Goal: Task Accomplishment & Management: Complete application form

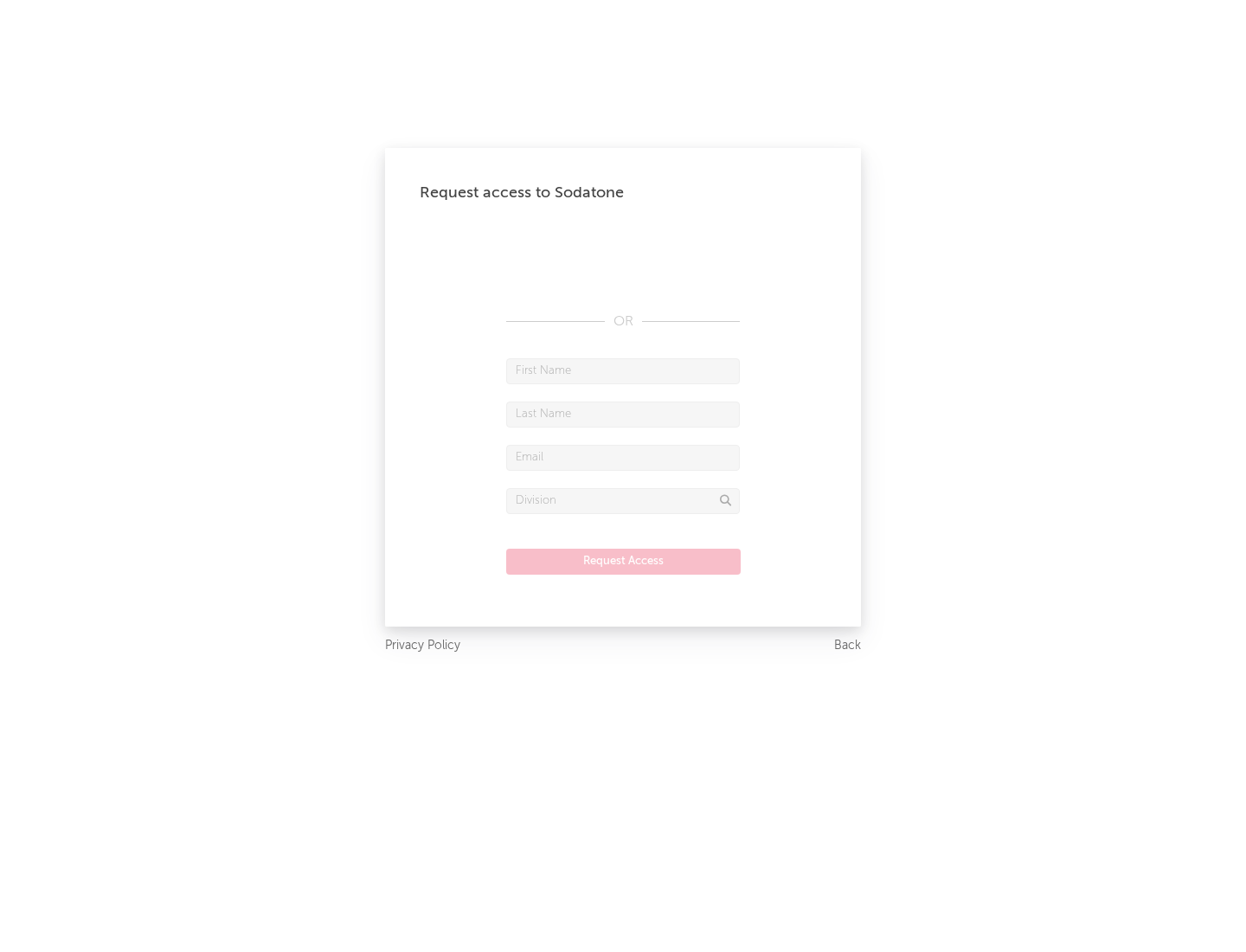
click at [623, 371] on input "text" at bounding box center [623, 371] width 234 height 26
type input "[PERSON_NAME]"
click at [623, 414] on input "text" at bounding box center [623, 415] width 234 height 26
type input "[PERSON_NAME]"
click at [623, 457] on input "text" at bounding box center [623, 458] width 234 height 26
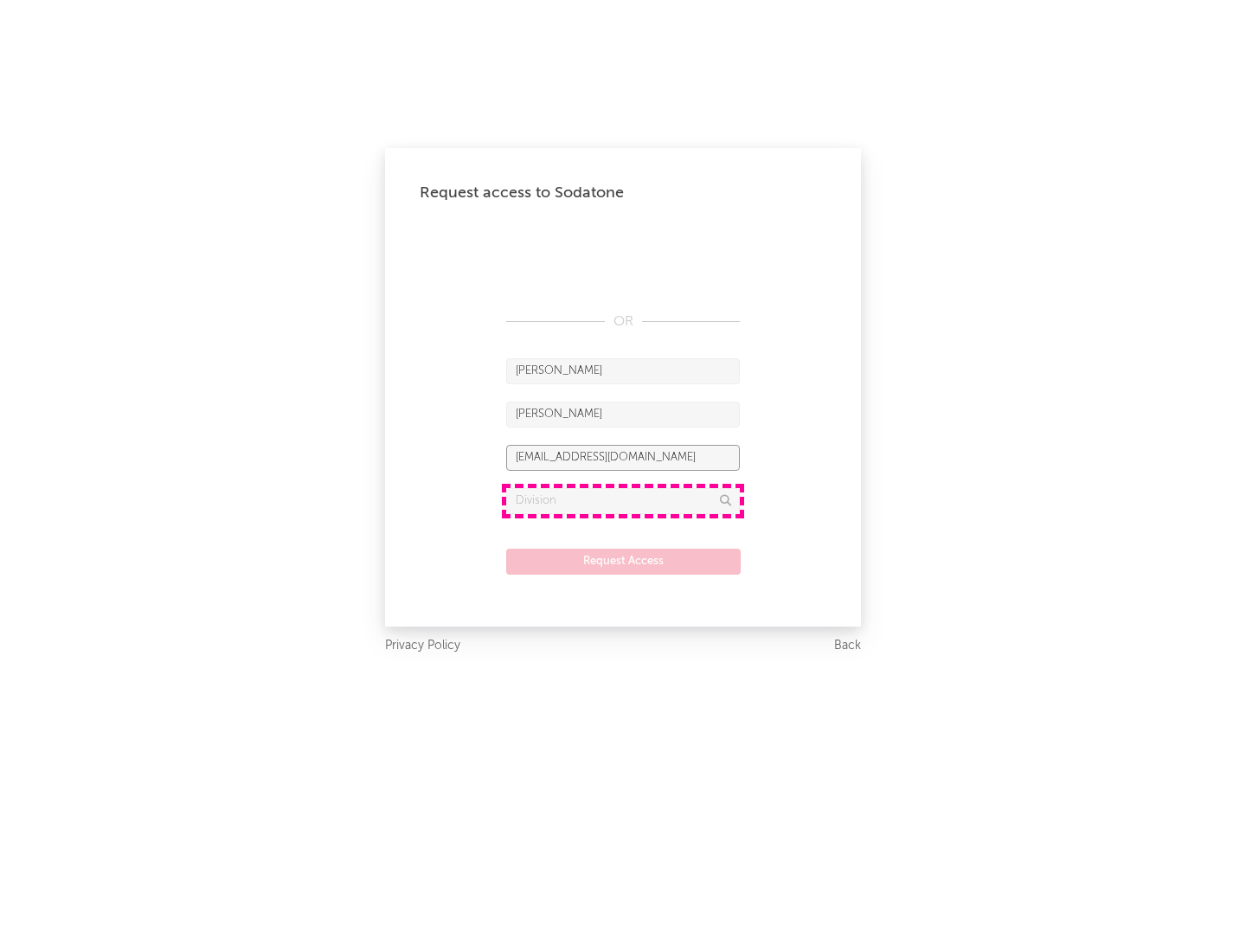
type input "[EMAIL_ADDRESS][DOMAIN_NAME]"
click at [623, 501] on input "text" at bounding box center [623, 501] width 234 height 26
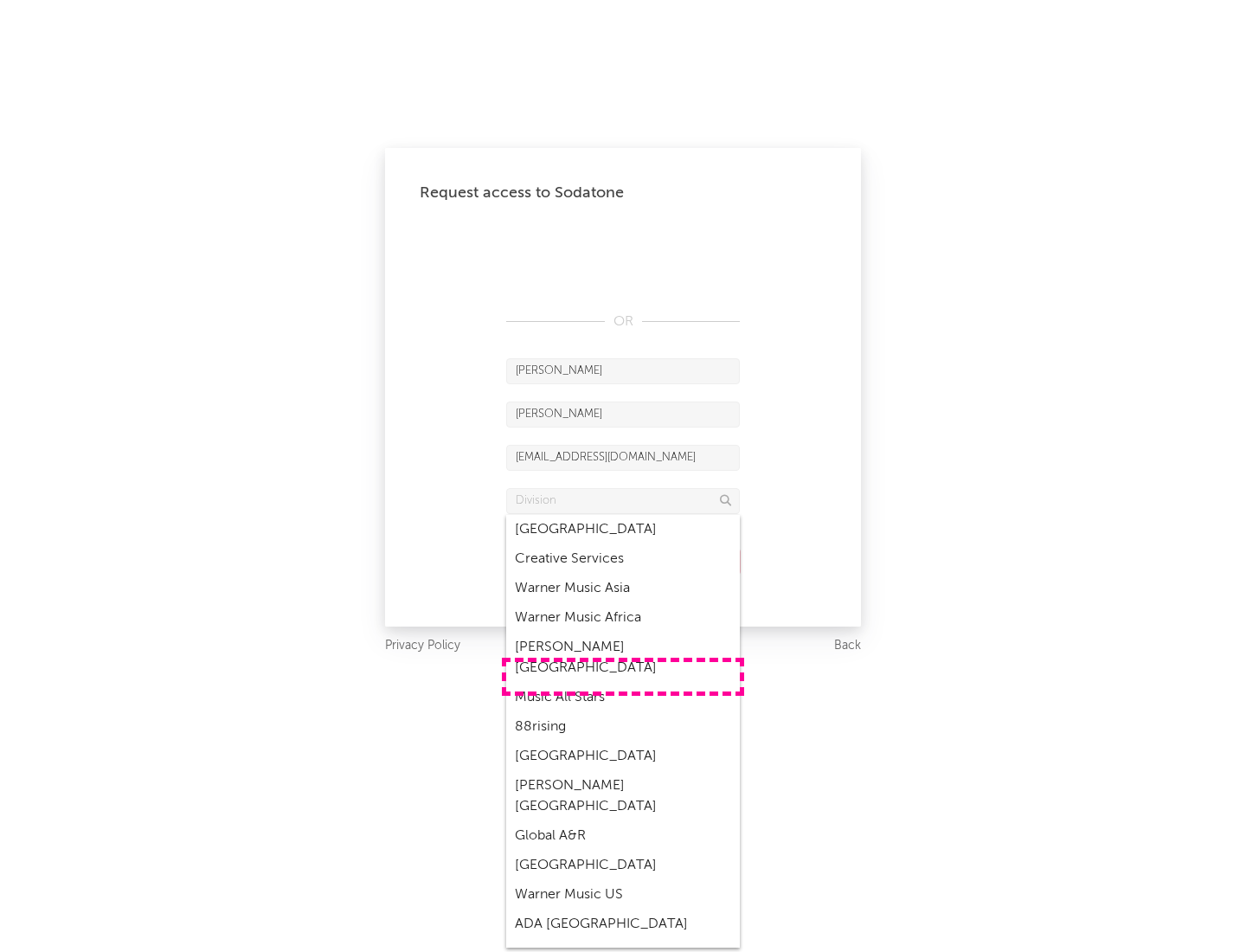
click at [623, 683] on div "Music All Stars" at bounding box center [623, 698] width 234 height 30
type input "Music All Stars"
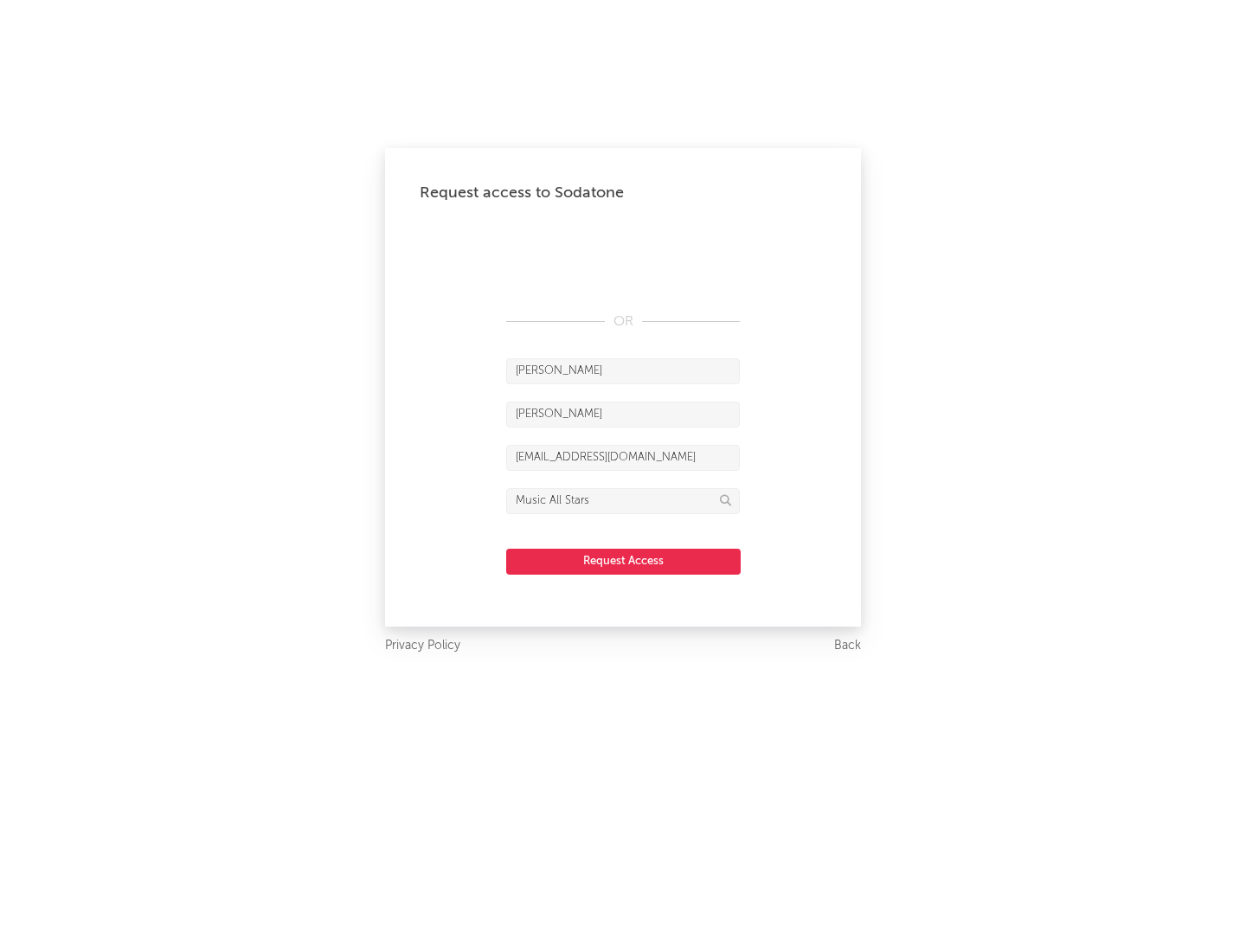
click at [623, 561] on button "Request Access" at bounding box center [623, 562] width 234 height 26
